Goal: Task Accomplishment & Management: Use online tool/utility

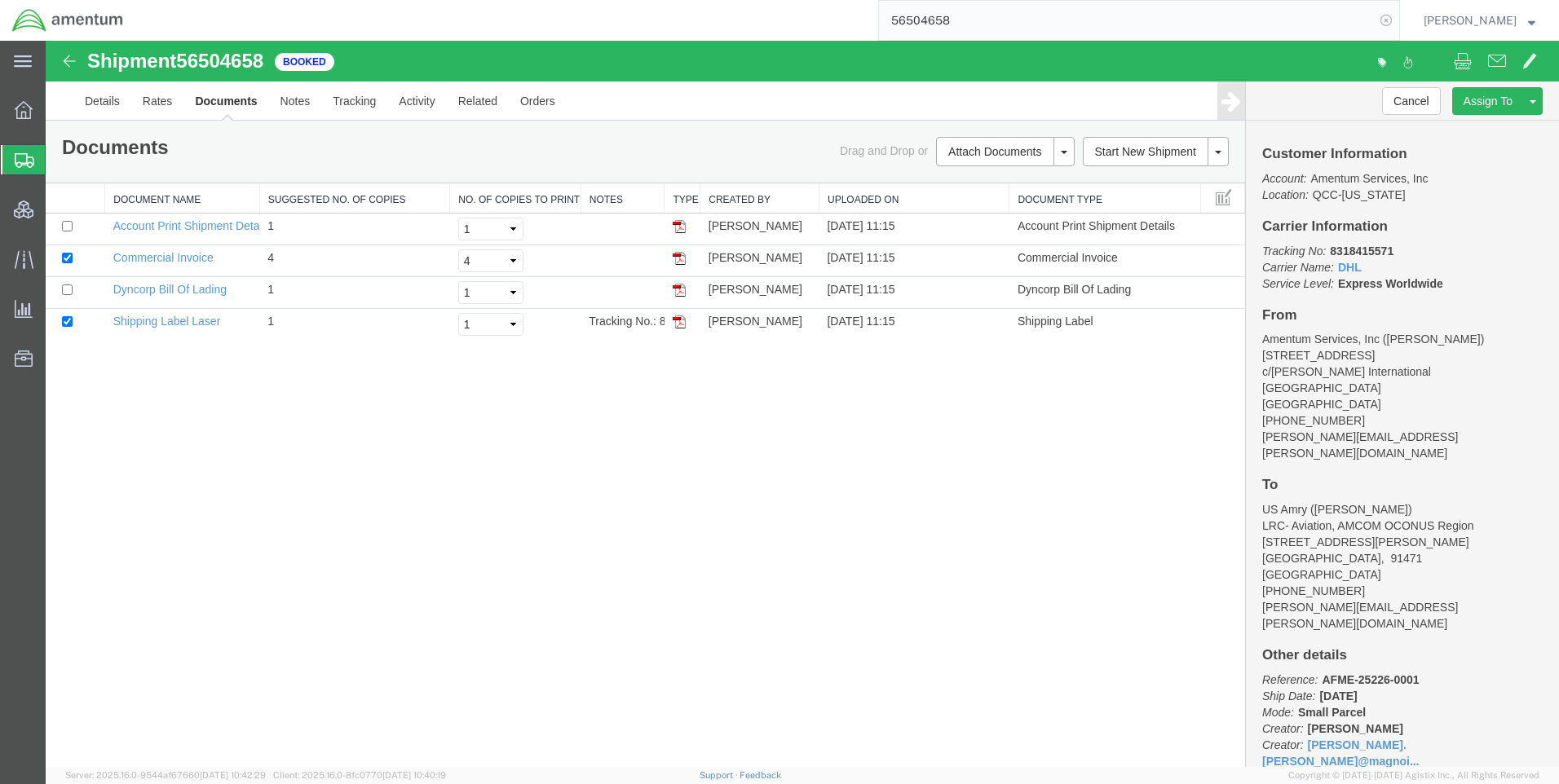
click at [1398, 23] on icon at bounding box center [1386, 20] width 23 height 23
click at [1398, 24] on icon at bounding box center [1386, 20] width 23 height 23
paste input "DCO-25227-166939"
click at [1392, 11] on icon at bounding box center [1386, 20] width 23 height 23
type input "DCO-25227-166939"
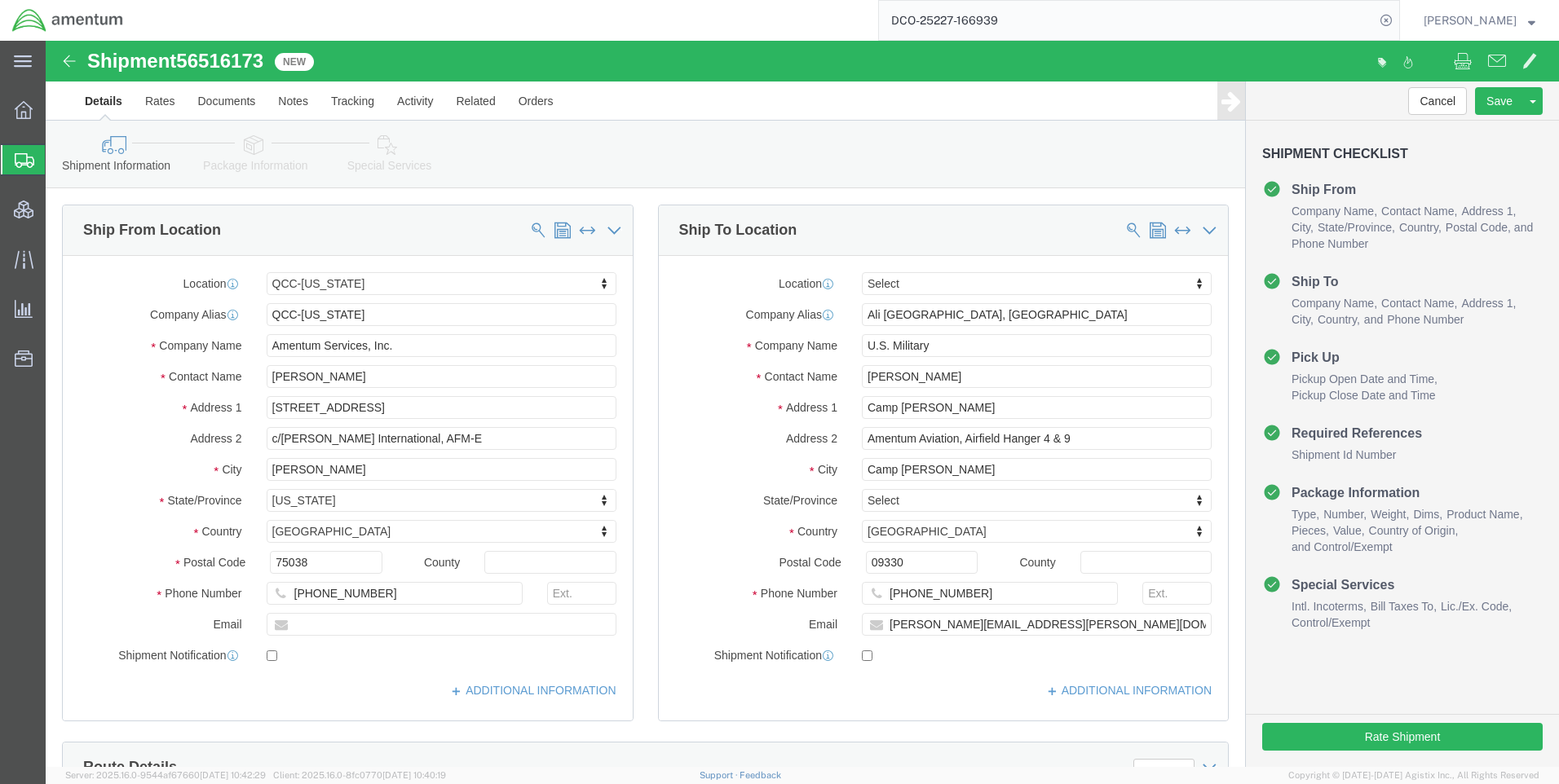
select select "42668"
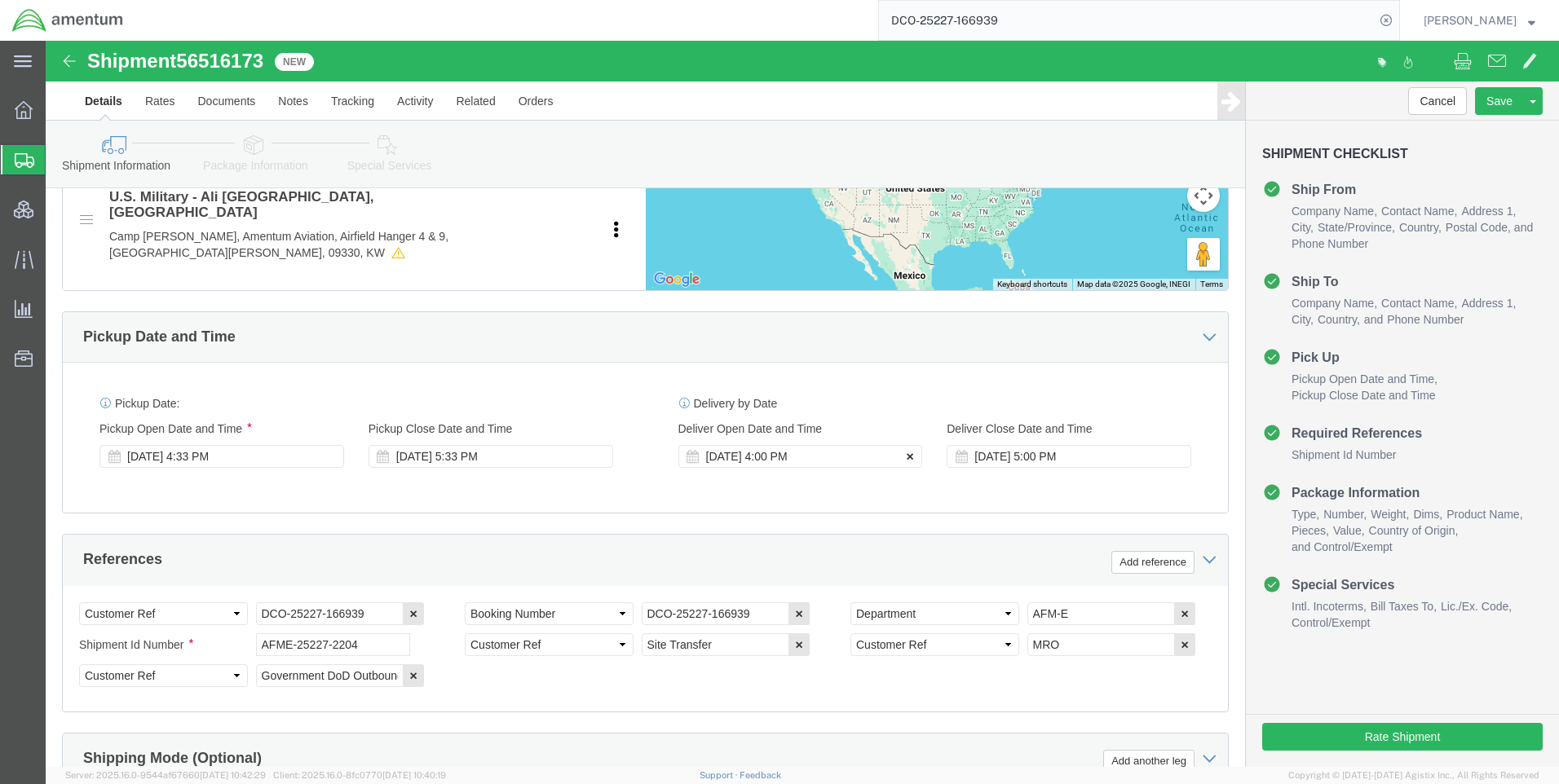
click icon
click button
click icon
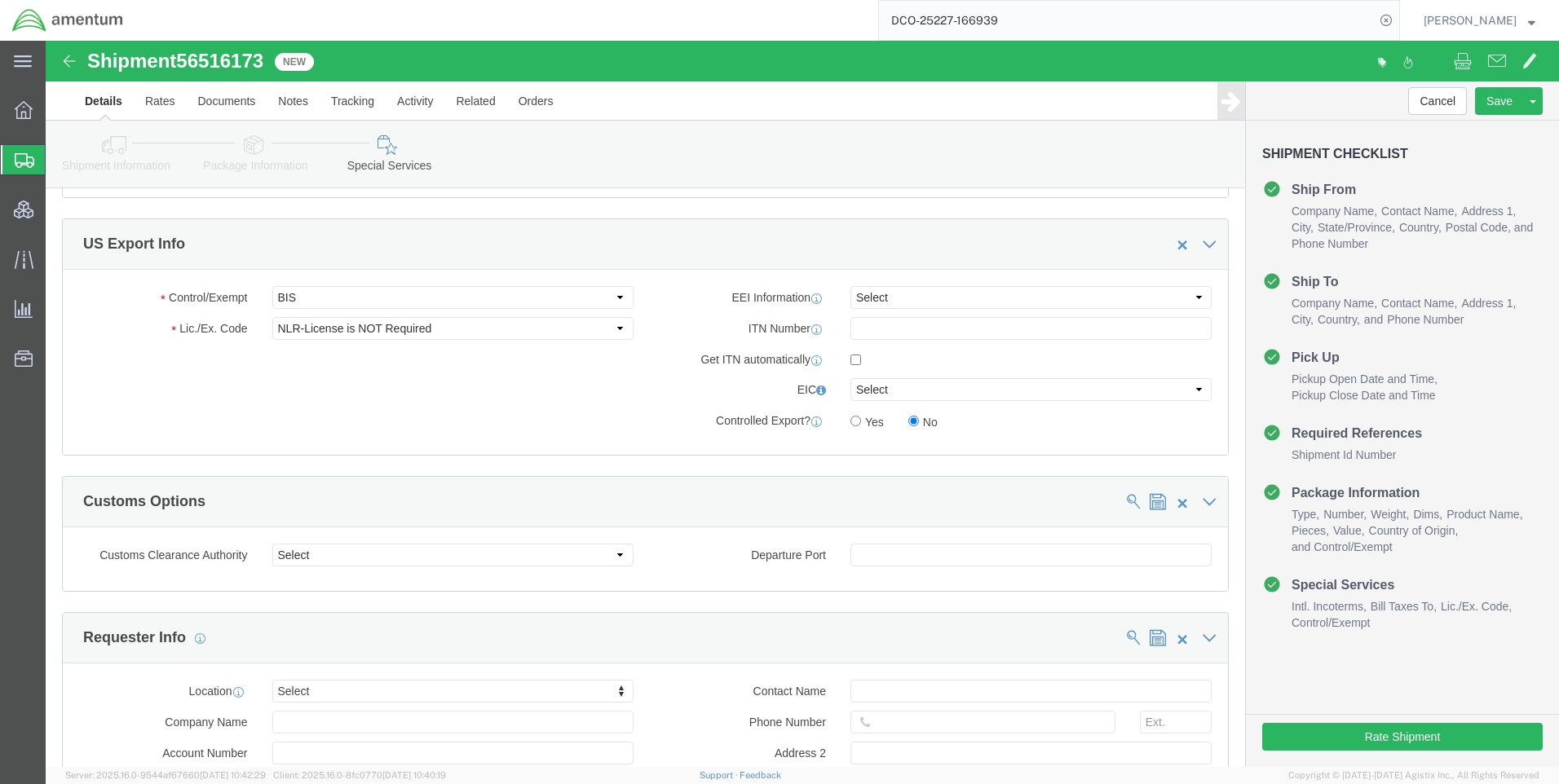
scroll to position [1222, 0]
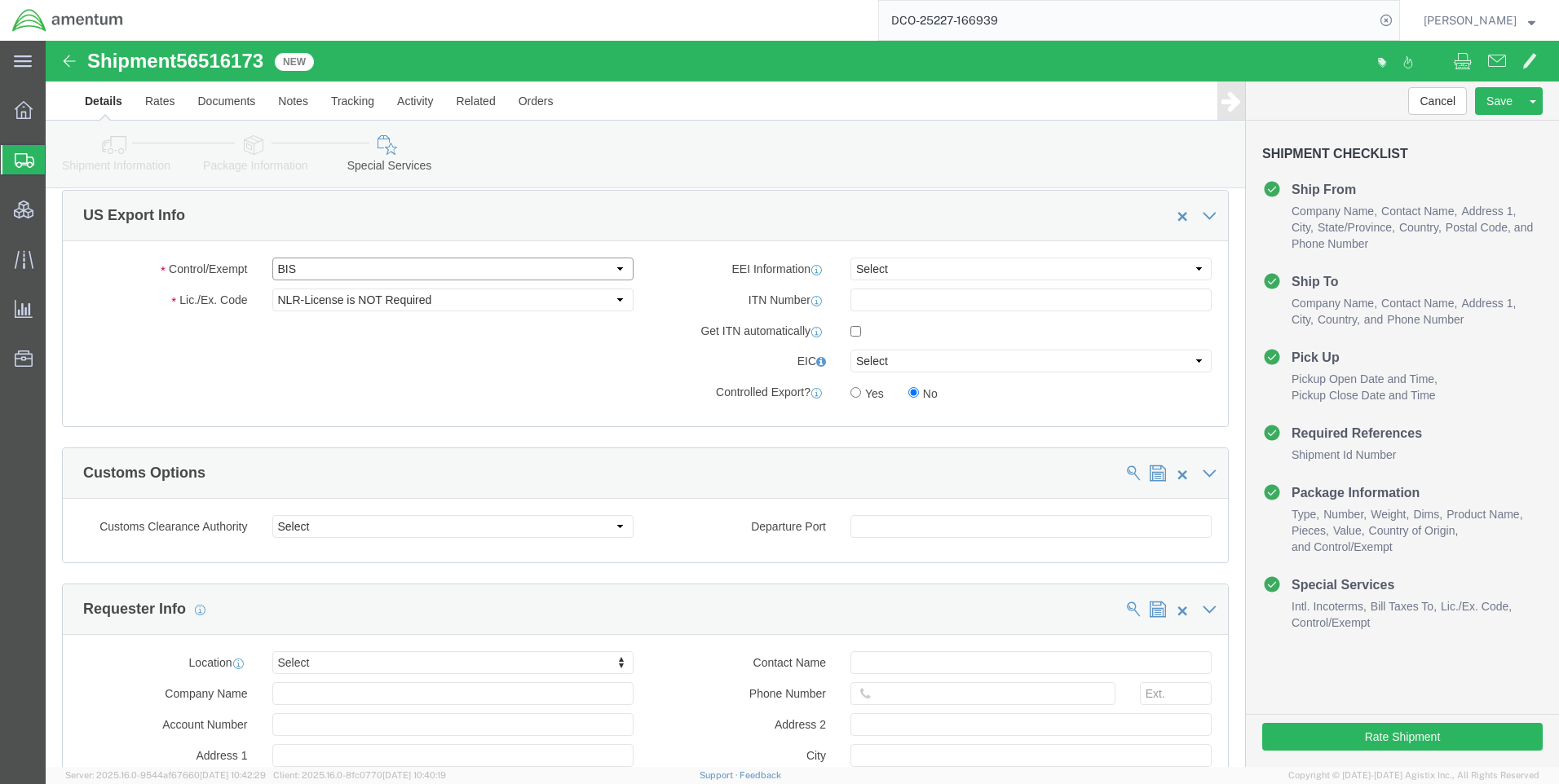
click select "Select ATF BIS DEA EPA FDA FTR ITAR OFAC Other (OPA)"
select select "FTR"
click select "Select ATF BIS DEA EPA FDA FTR ITAR OFAC Other (OPA)"
click select "Select 30.2(d)(2) 30.36 30.37(a) 30.37(f) 30.37(g) 30.37(h) 30.37(i) 30.37(j) 3…"
select select "30.37(a)"
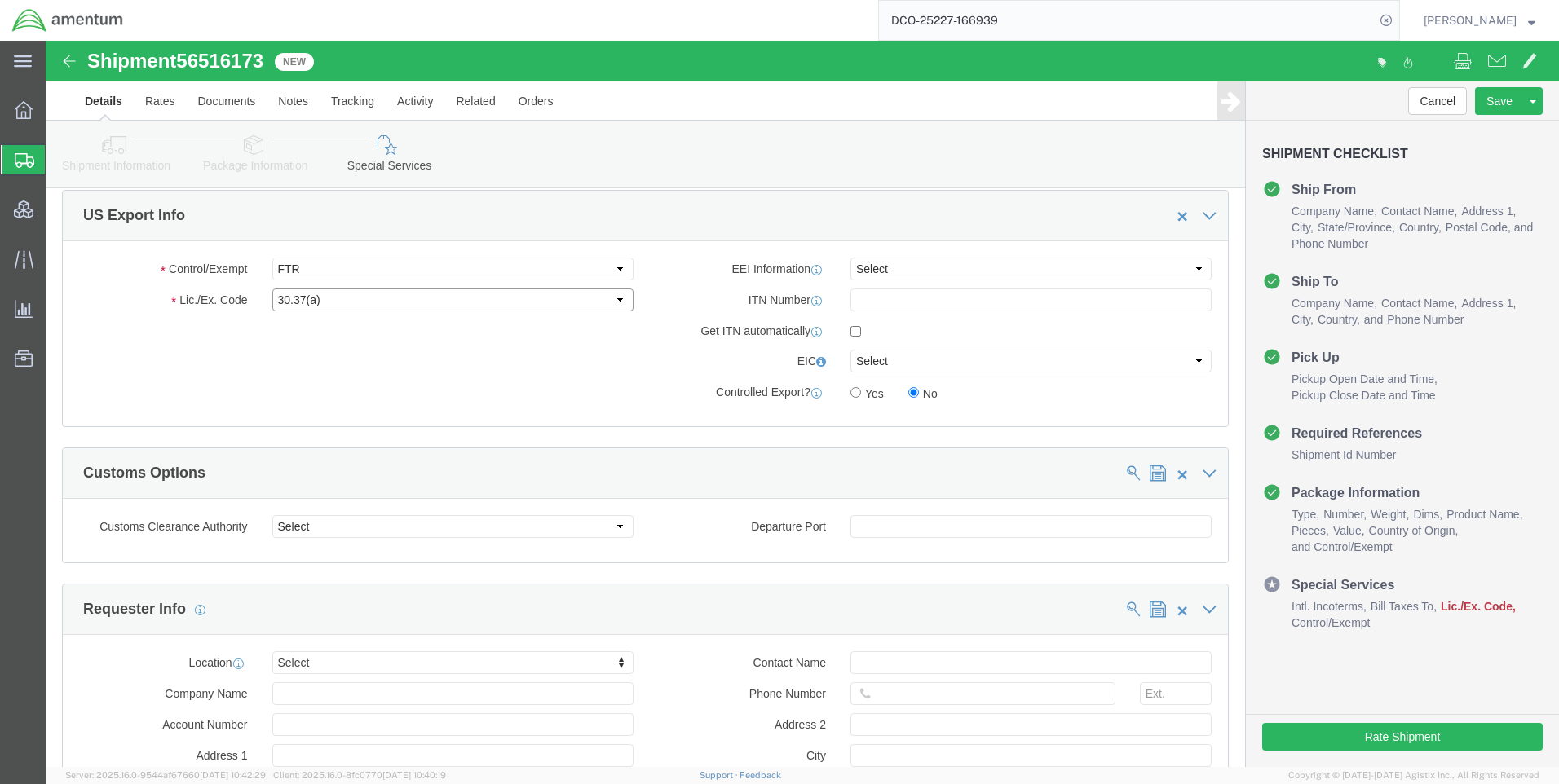
click select "Select 30.2(d)(2) 30.36 30.37(a) 30.37(f) 30.37(g) 30.37(h) 30.37(i) 30.37(j) 3…"
click select "Select AES-Direct EEI Carrier File EEI EEI Exempt"
select select "EXEM"
click select "Select AES-Direct EEI Carrier File EEI EEI Exempt"
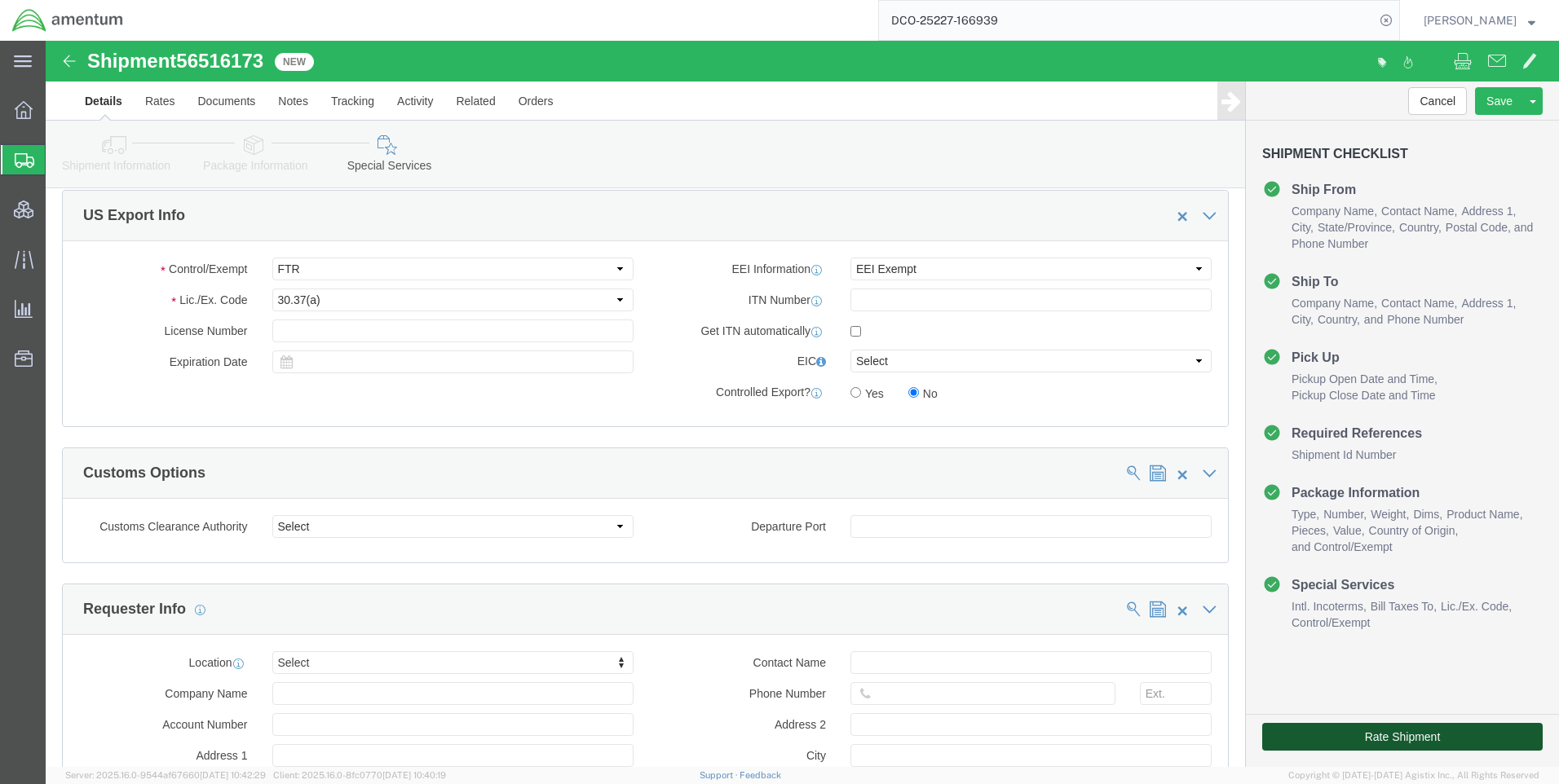
click button "Rate Shipment"
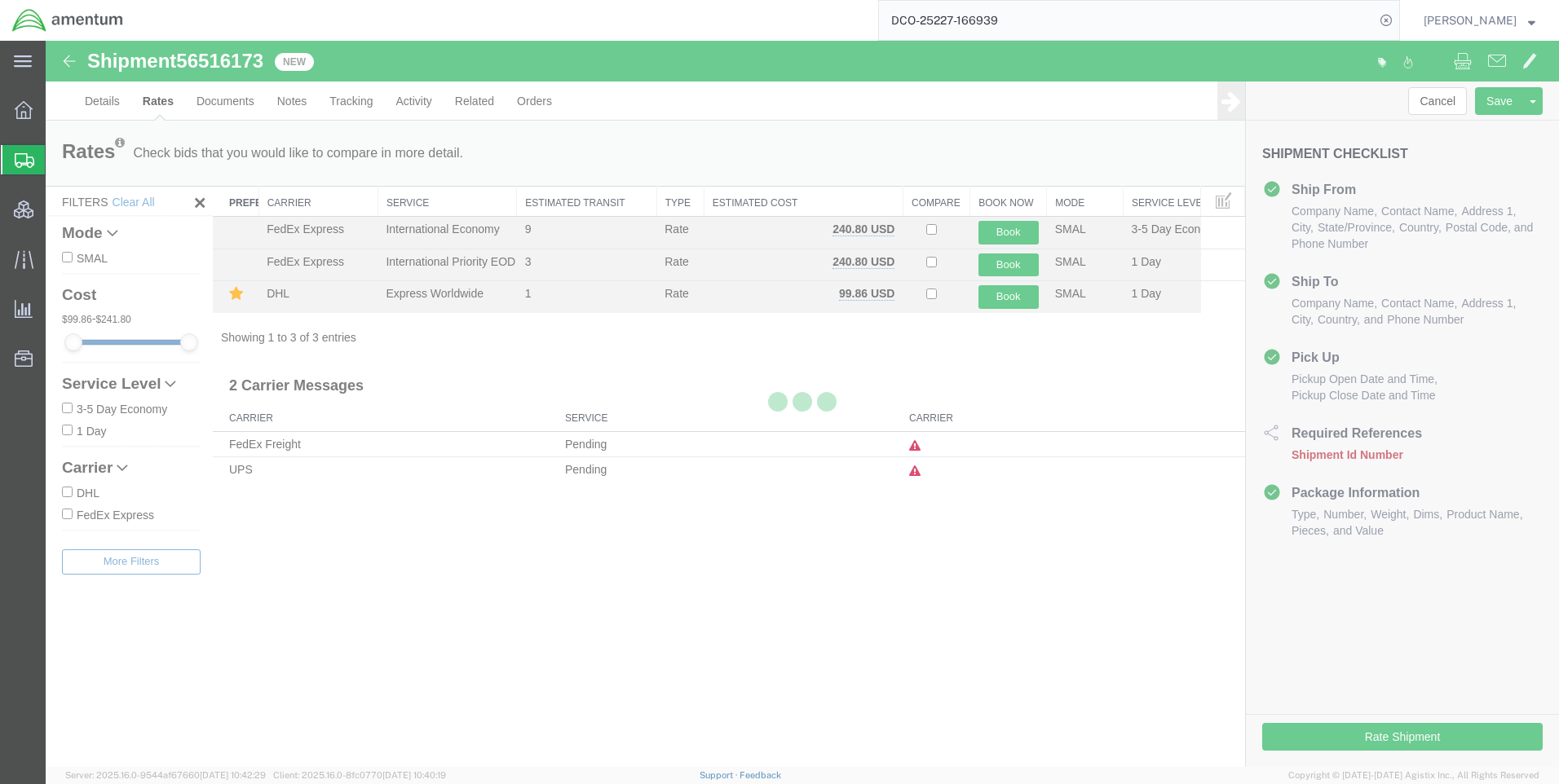
scroll to position [0, 0]
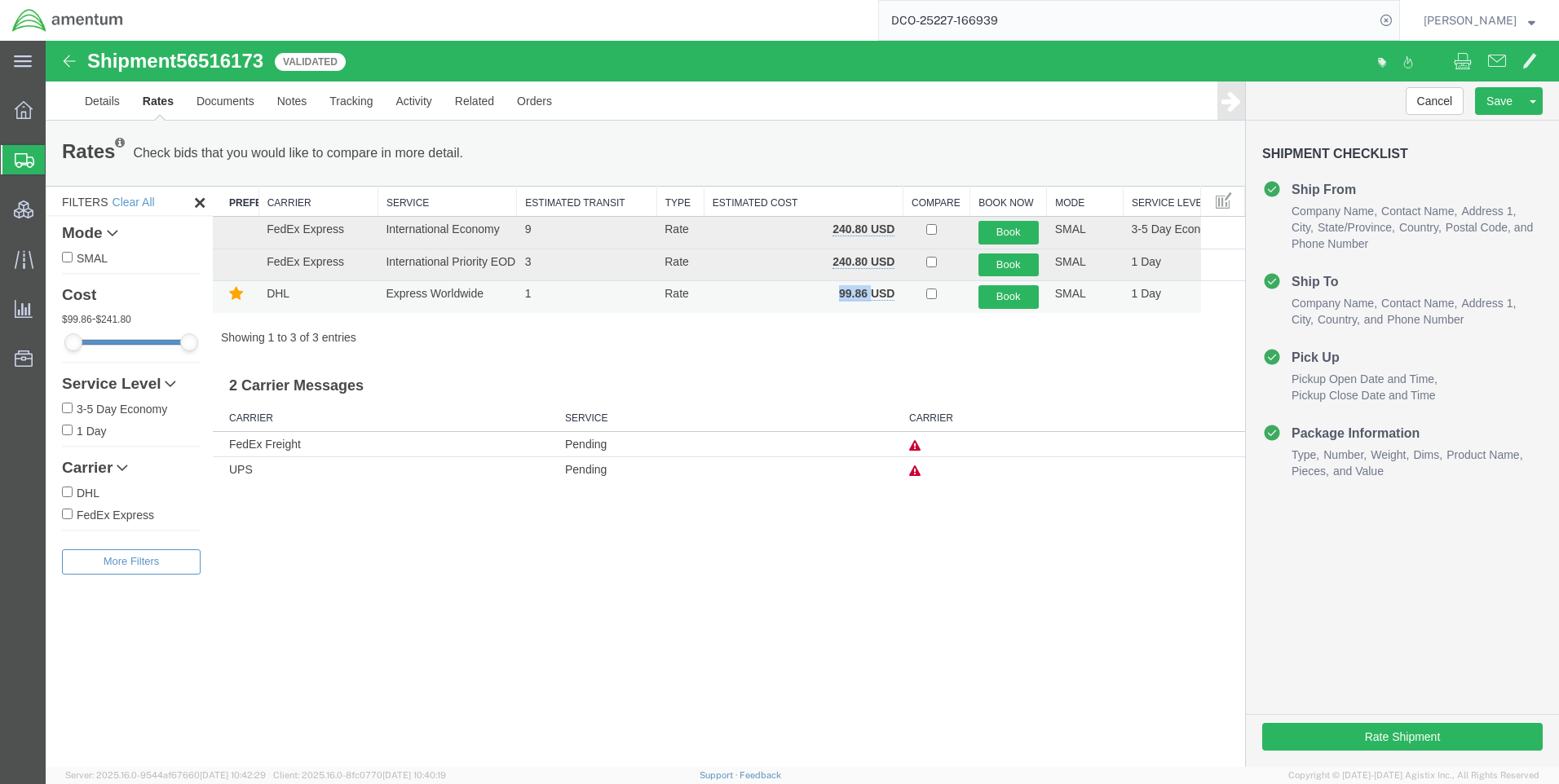
drag, startPoint x: 872, startPoint y: 293, endPoint x: 836, endPoint y: 293, distance: 36.0
click at [836, 293] on td "99.86 USD" at bounding box center [803, 297] width 199 height 32
copy b "99.86"
